Goal: Transaction & Acquisition: Purchase product/service

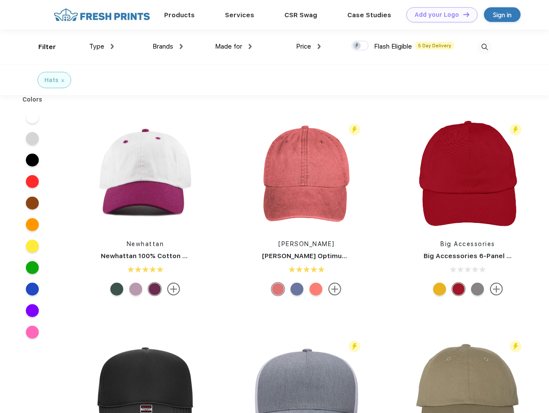
scroll to position [0, 0]
click at [438, 15] on link "Add your Logo Design Tool" at bounding box center [441, 14] width 71 height 15
click at [0, 0] on div "Design Tool" at bounding box center [0, 0] width 0 height 0
click at [462, 14] on link "Add your Logo Design Tool" at bounding box center [441, 14] width 71 height 15
click at [41, 47] on div "Filter" at bounding box center [47, 47] width 18 height 10
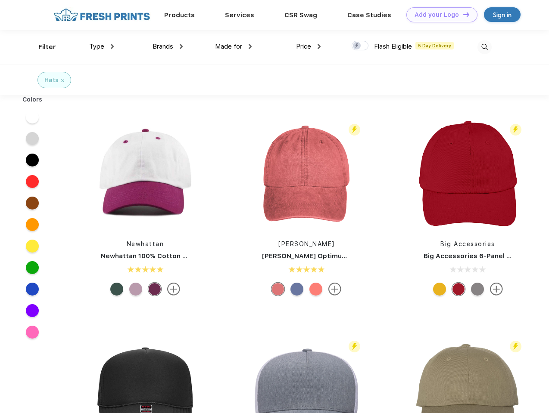
click at [102, 47] on span "Type" at bounding box center [96, 47] width 15 height 8
click at [168, 47] on span "Brands" at bounding box center [162, 47] width 21 height 8
click at [233, 47] on span "Made for" at bounding box center [228, 47] width 27 height 8
click at [308, 47] on span "Price" at bounding box center [303, 47] width 15 height 8
click at [360, 46] on div at bounding box center [359, 45] width 17 height 9
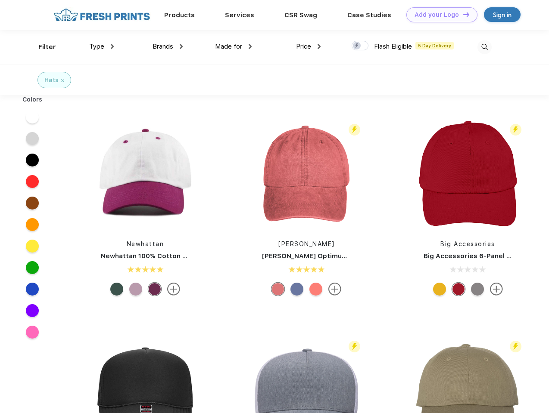
click at [357, 46] on input "checkbox" at bounding box center [354, 43] width 6 height 6
click at [484, 47] on img at bounding box center [484, 47] width 14 height 14
